Goal: Task Accomplishment & Management: Manage account settings

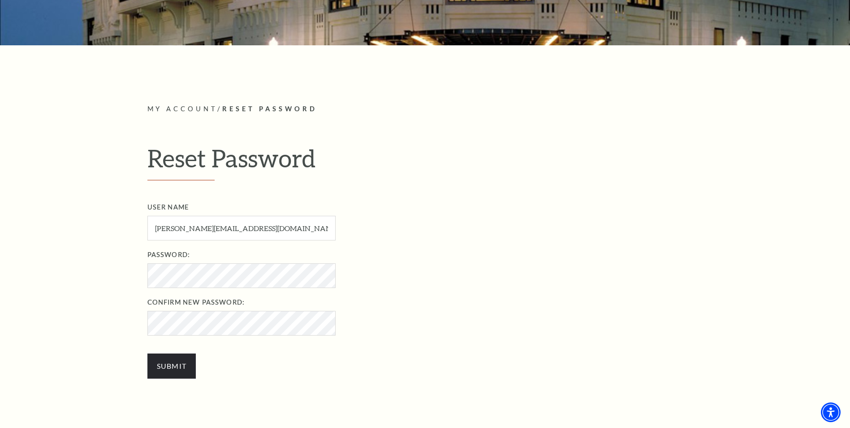
scroll to position [261, 0]
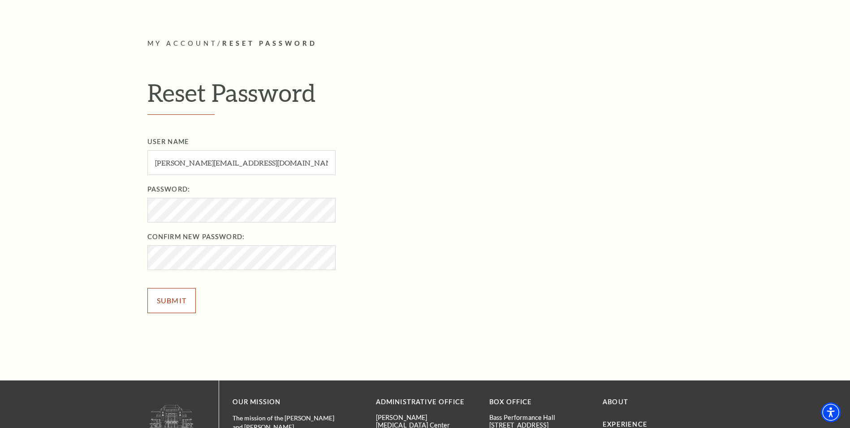
click at [175, 304] on input "Submit" at bounding box center [171, 300] width 49 height 25
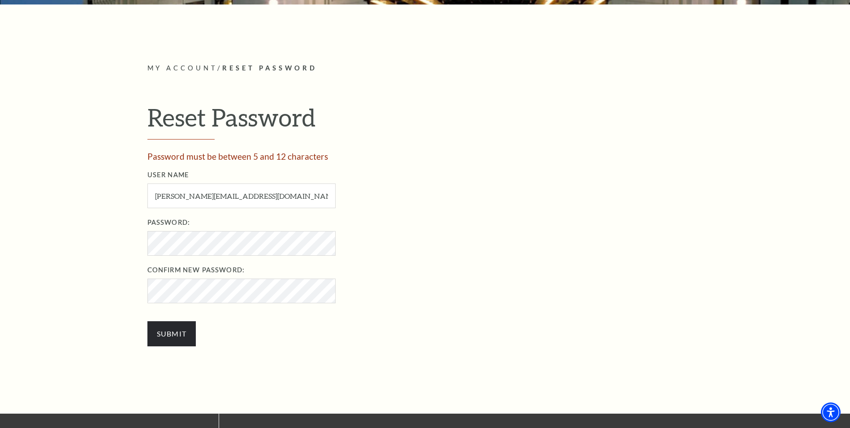
scroll to position [228, 0]
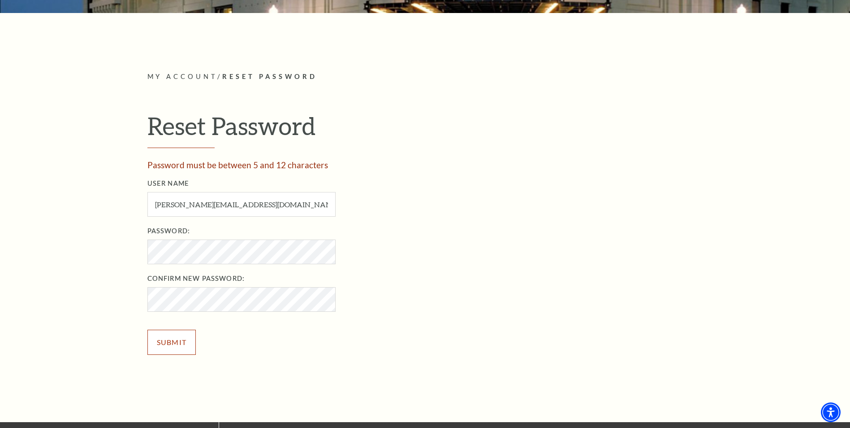
click at [154, 339] on input "Submit" at bounding box center [171, 341] width 49 height 25
